Goal: Transaction & Acquisition: Purchase product/service

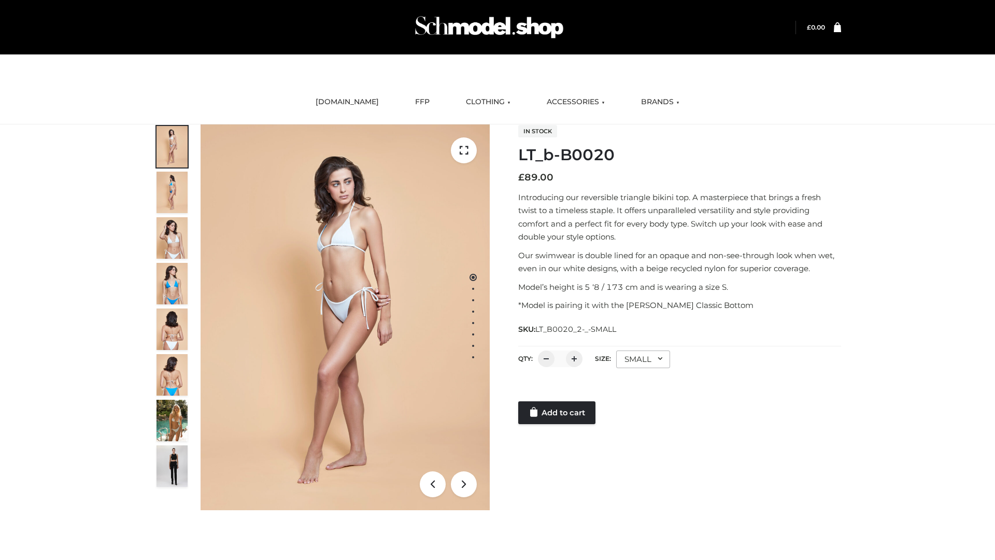
click at [558, 413] on link "Add to cart" at bounding box center [556, 412] width 77 height 23
